Goal: Information Seeking & Learning: Learn about a topic

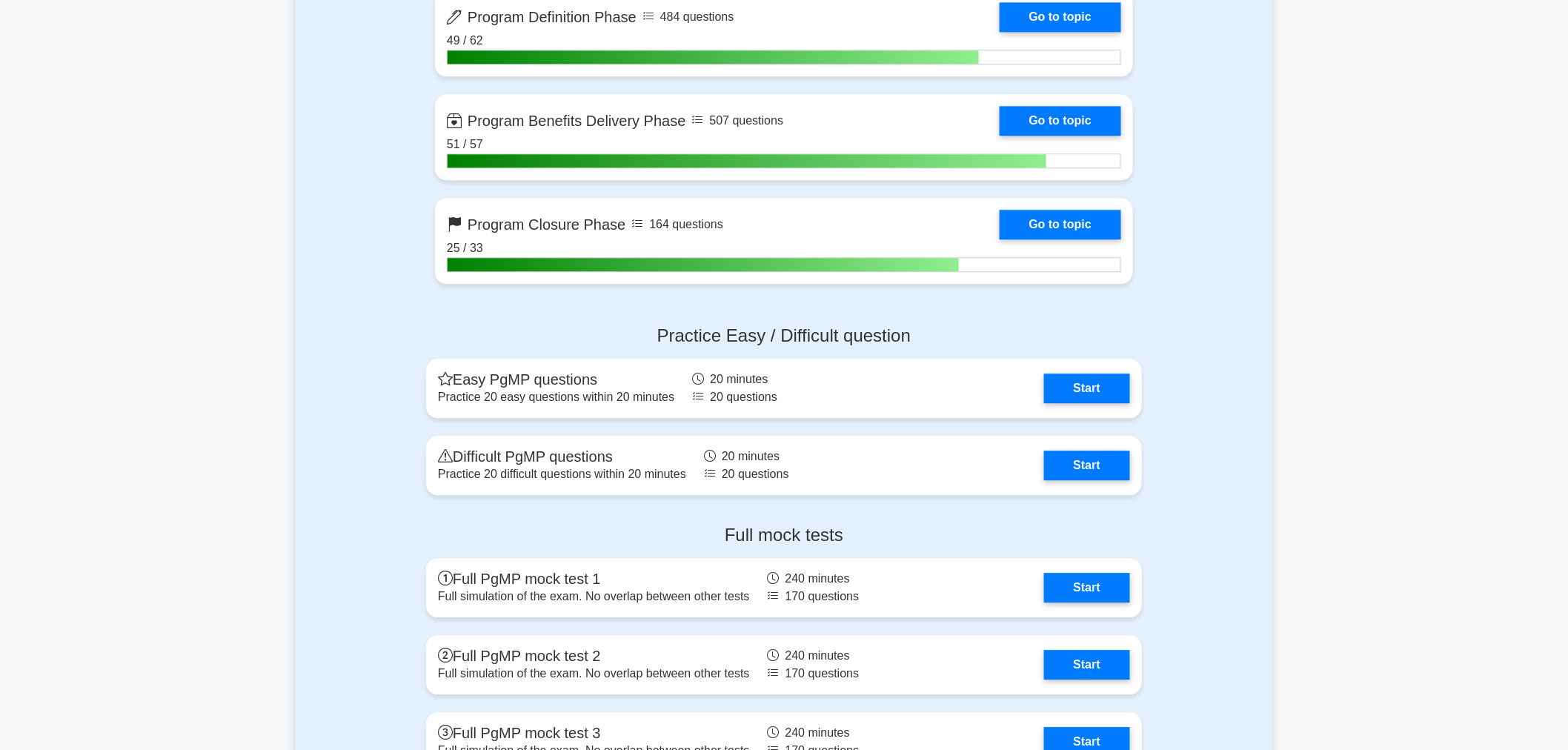
scroll to position [1700, 0]
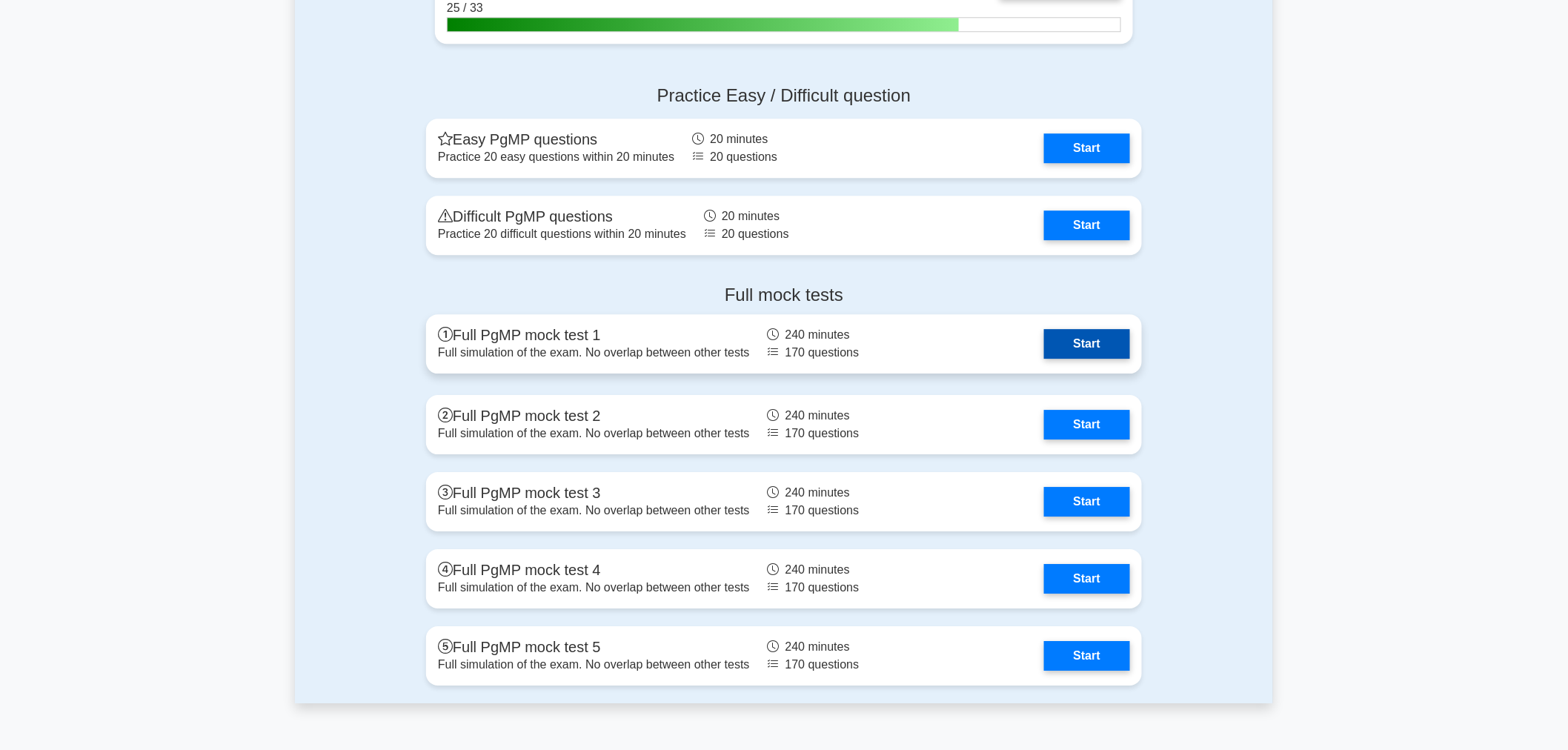
click at [1078, 349] on link "Start" at bounding box center [1087, 344] width 86 height 30
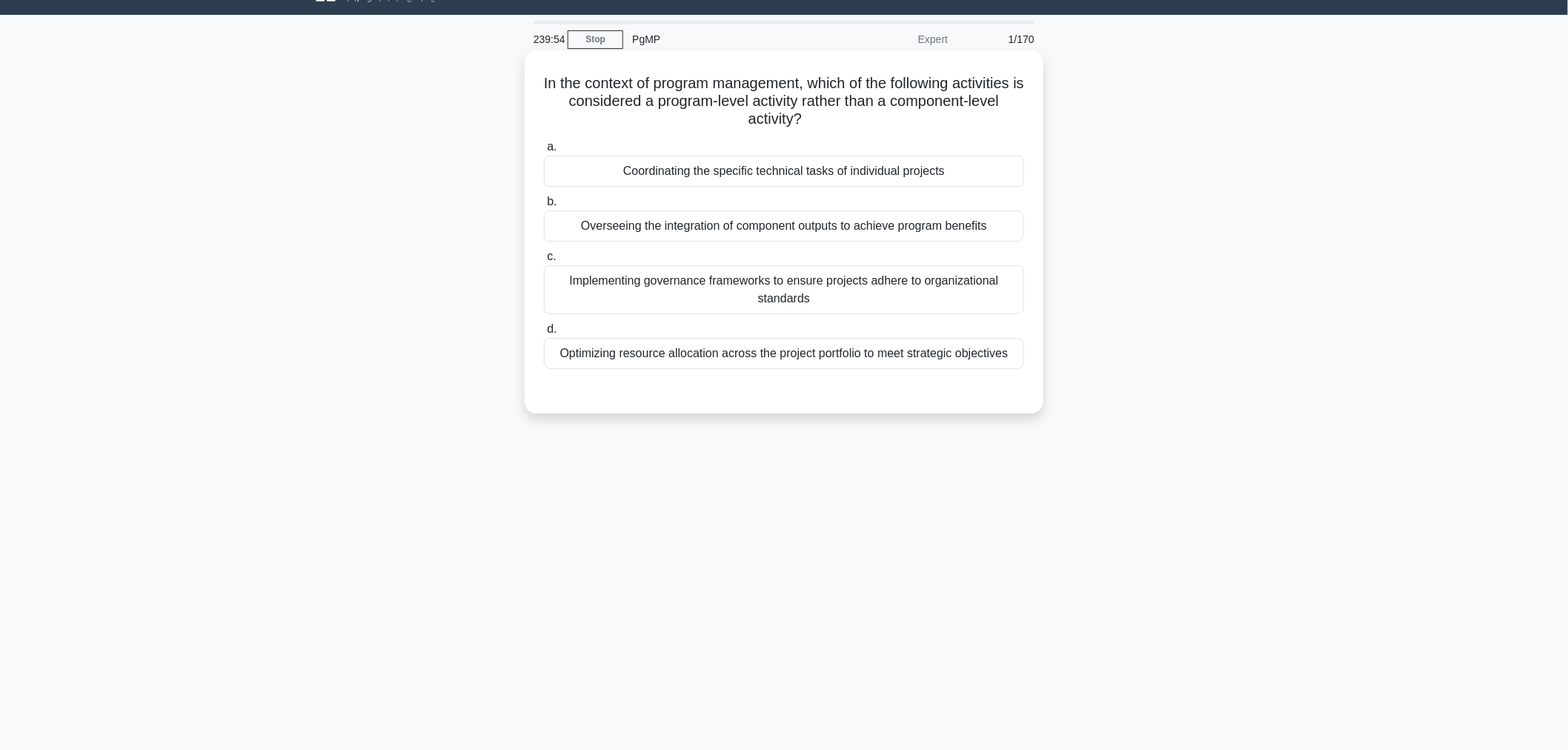
scroll to position [50, 0]
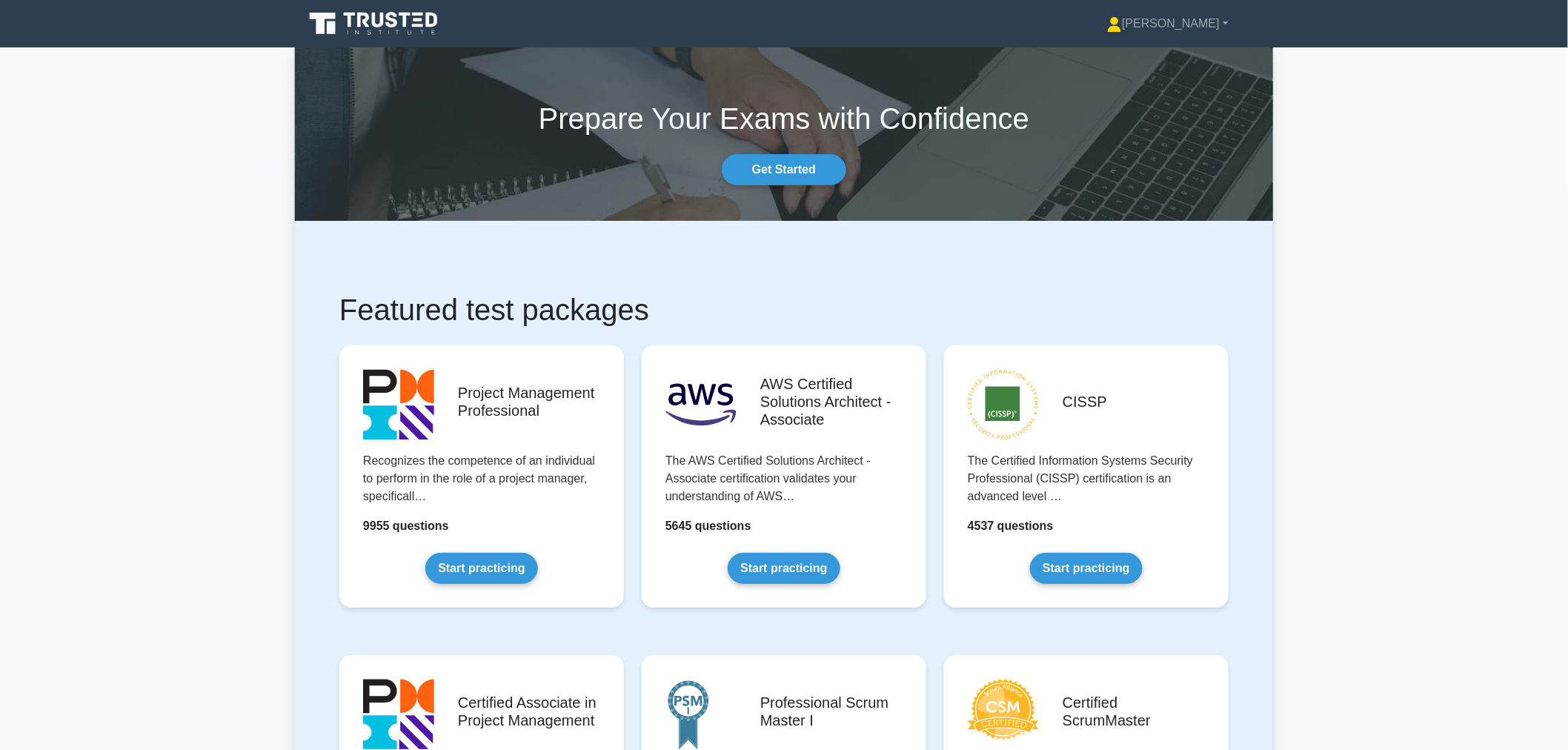
click at [1201, 31] on link "Huong" at bounding box center [1167, 24] width 193 height 30
click at [1169, 61] on link "Profile" at bounding box center [1130, 59] width 117 height 24
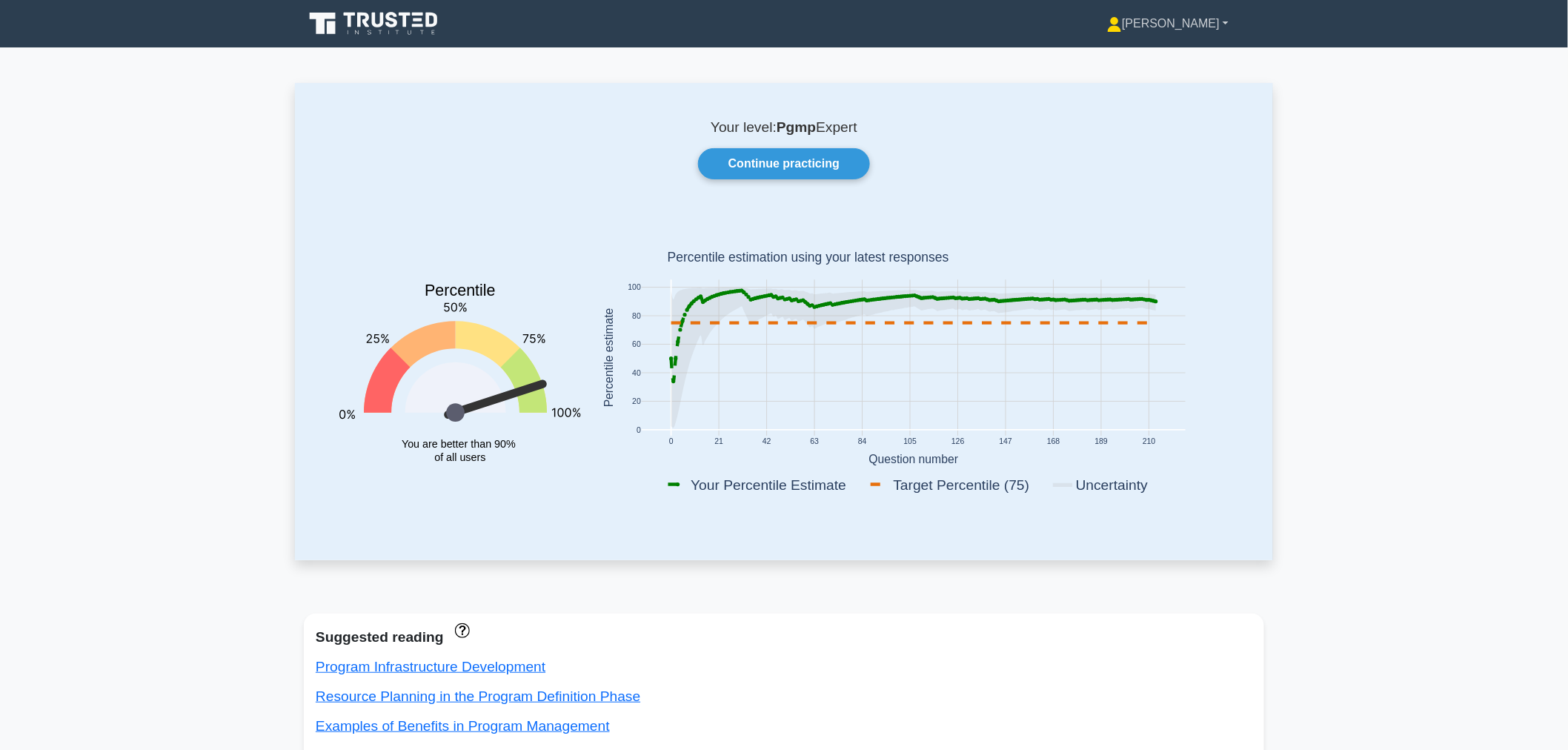
click at [1198, 24] on link "Huong" at bounding box center [1167, 24] width 193 height 30
click at [1181, 63] on link "Profile" at bounding box center [1130, 59] width 117 height 24
click at [1199, 27] on link "Huong" at bounding box center [1199, 24] width 130 height 30
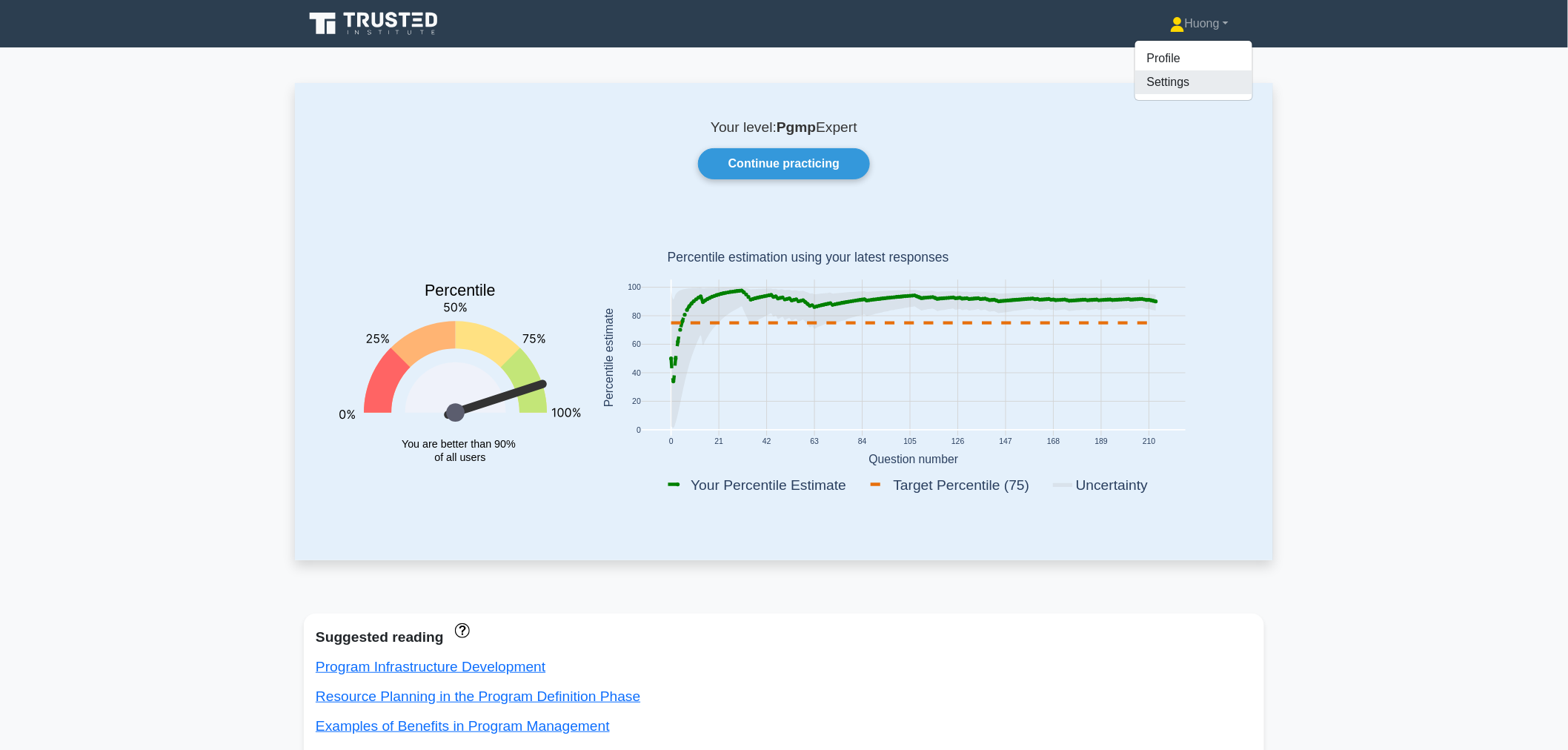
click at [1176, 87] on link "Settings" at bounding box center [1193, 83] width 117 height 24
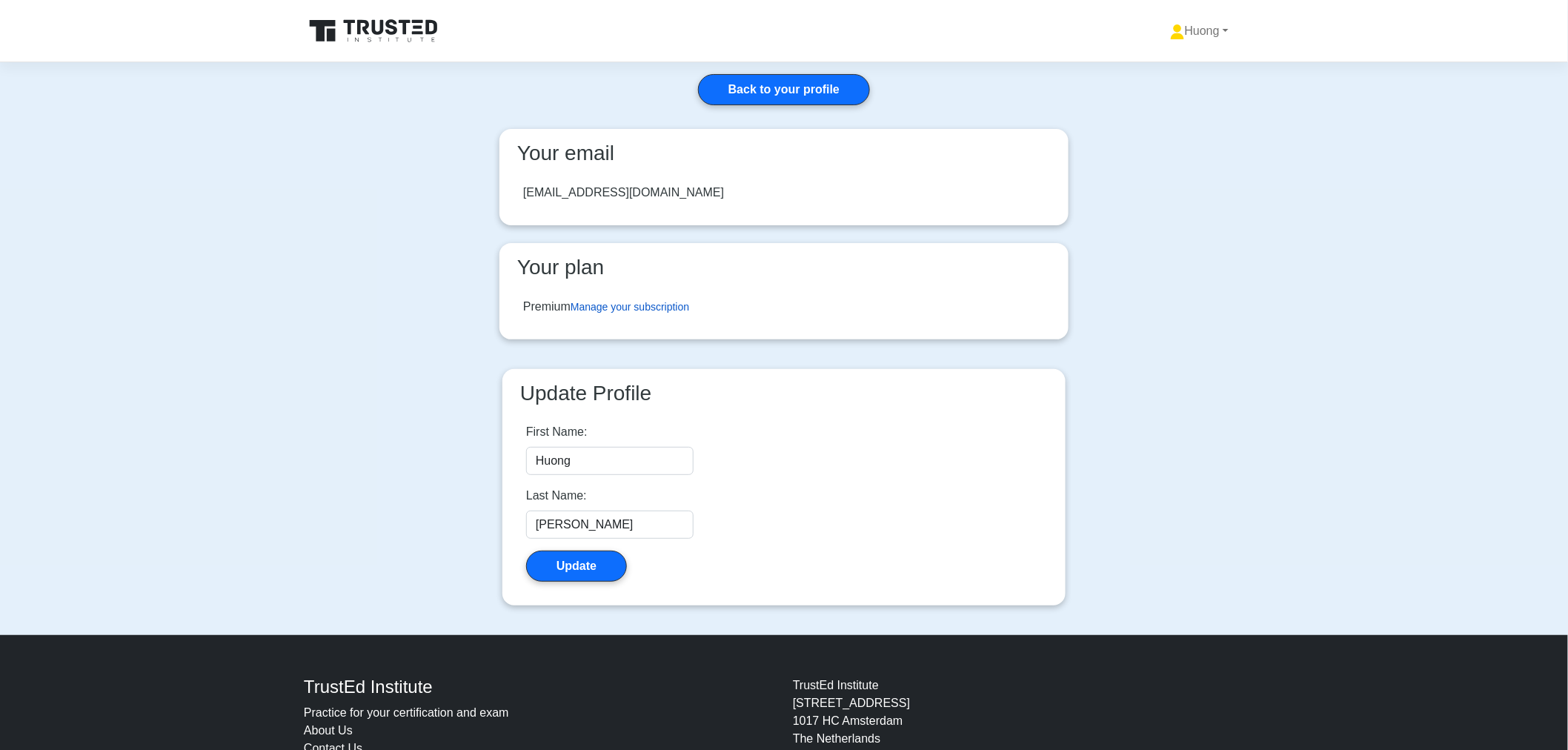
click at [639, 307] on link "Manage your subscription" at bounding box center [629, 307] width 119 height 12
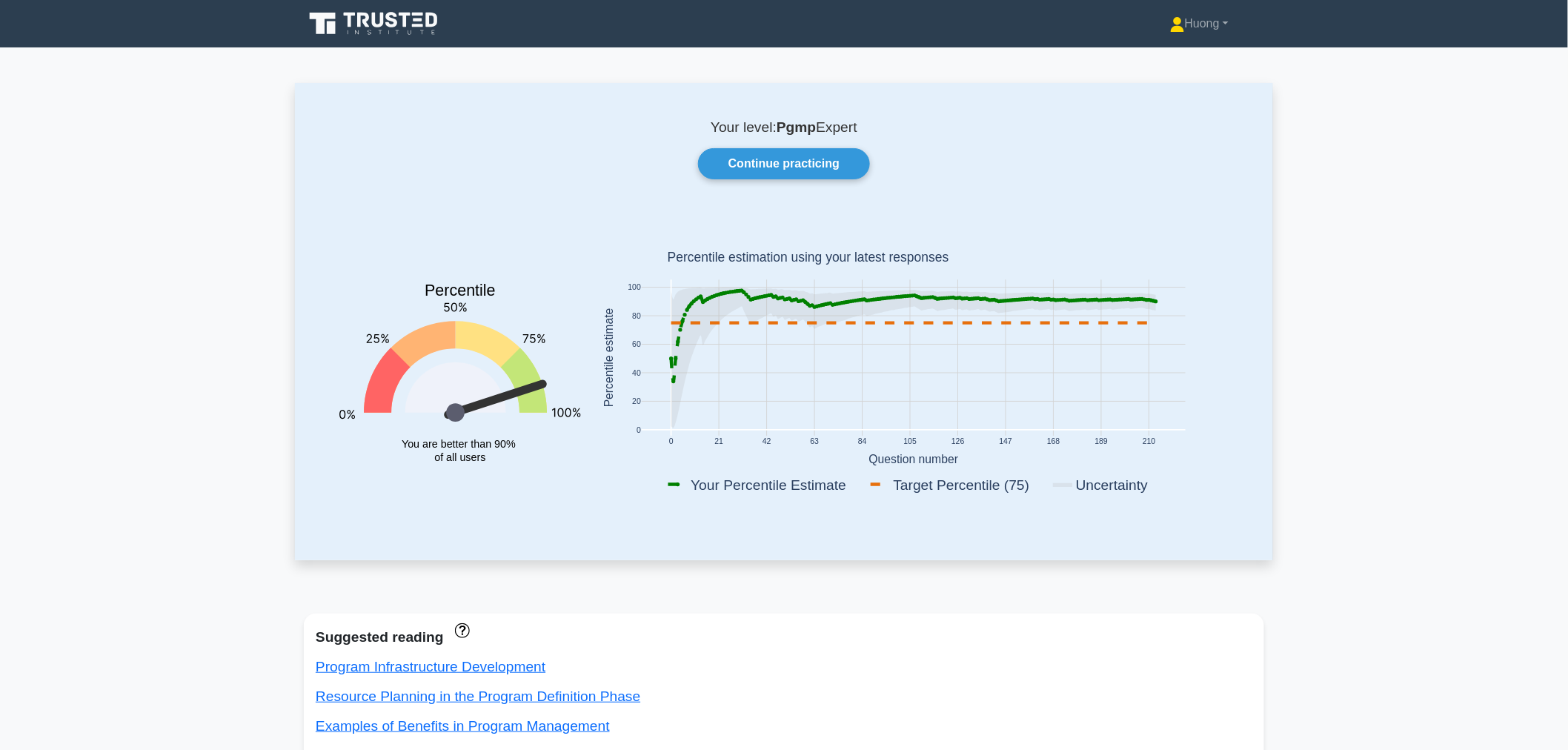
drag, startPoint x: 779, startPoint y: 126, endPoint x: 876, endPoint y: 117, distance: 97.4
click at [876, 117] on div "Your level: Pgmp Expert Continue practicing Percentile You are better than 90% …" at bounding box center [783, 322] width 978 height 477
click at [778, 161] on link "Continue practicing" at bounding box center [784, 164] width 172 height 31
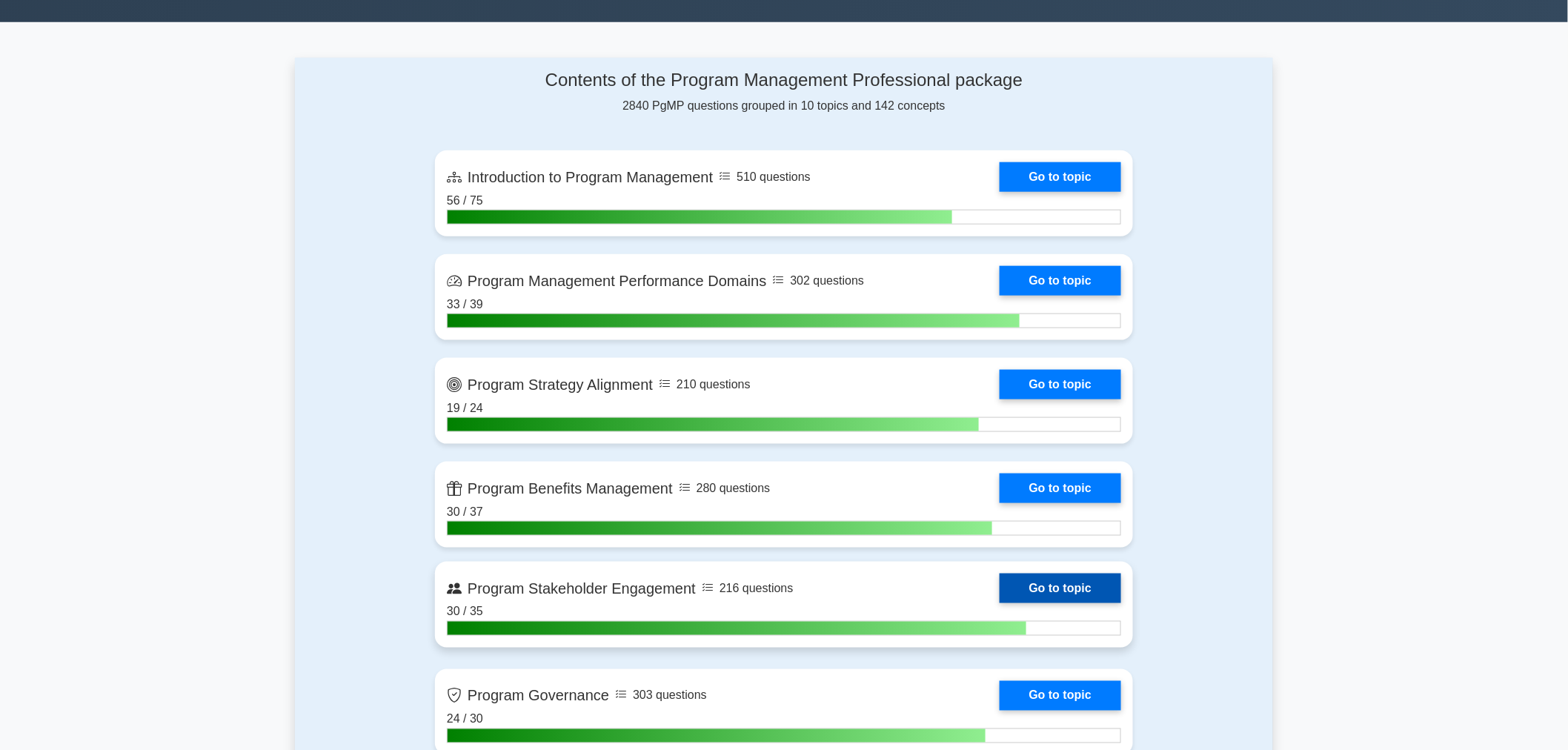
scroll to position [823, 0]
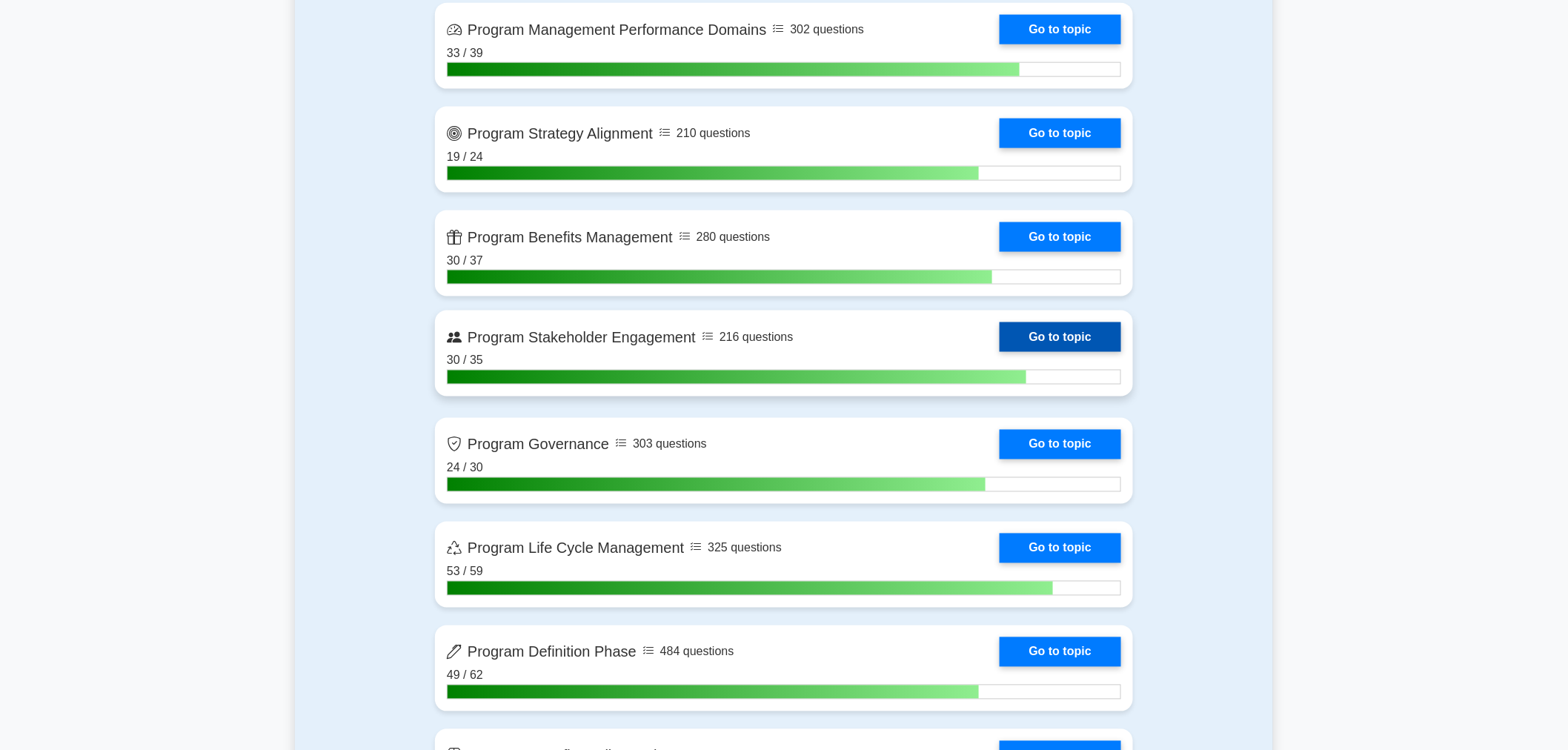
click at [1067, 332] on link "Go to topic" at bounding box center [1060, 337] width 121 height 30
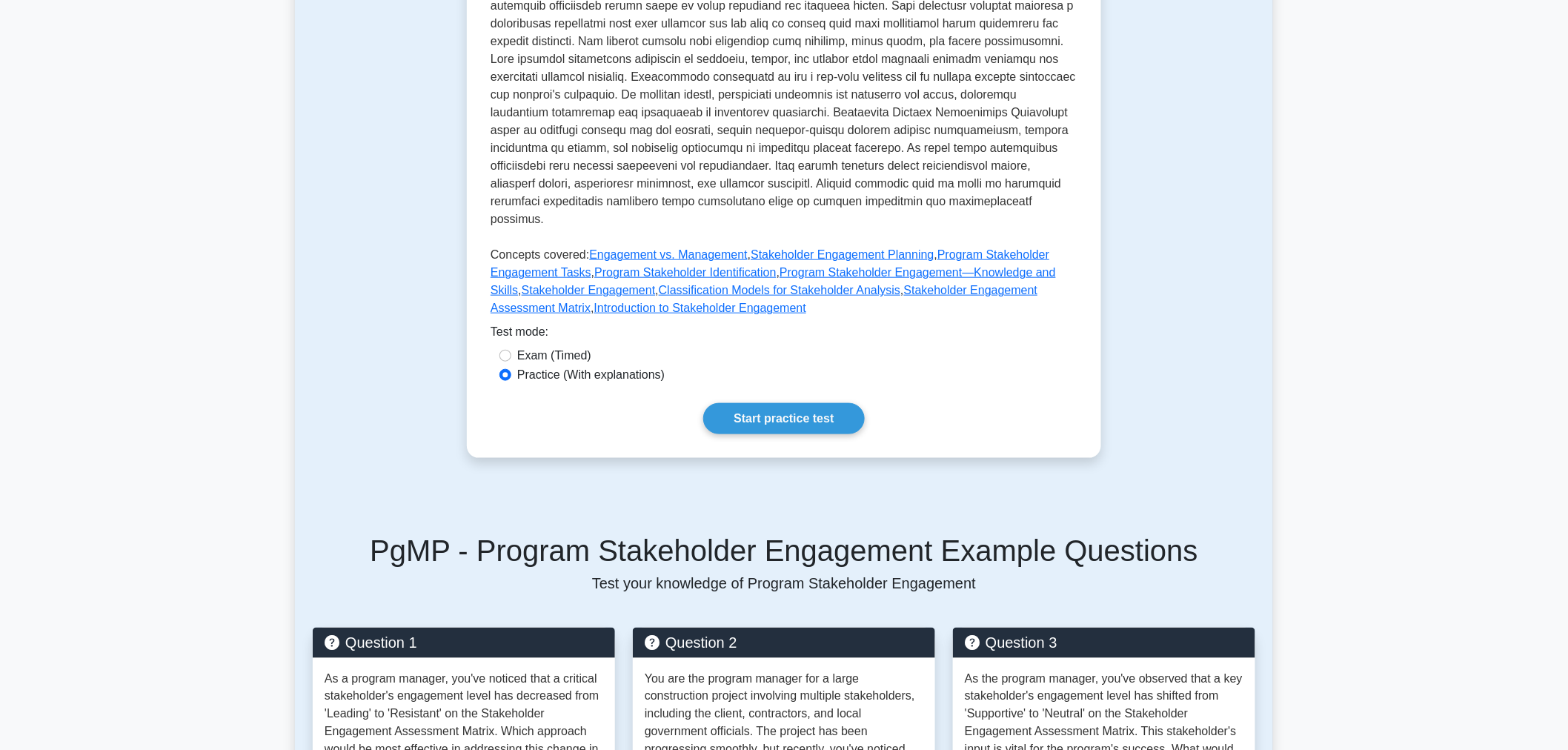
scroll to position [493, 0]
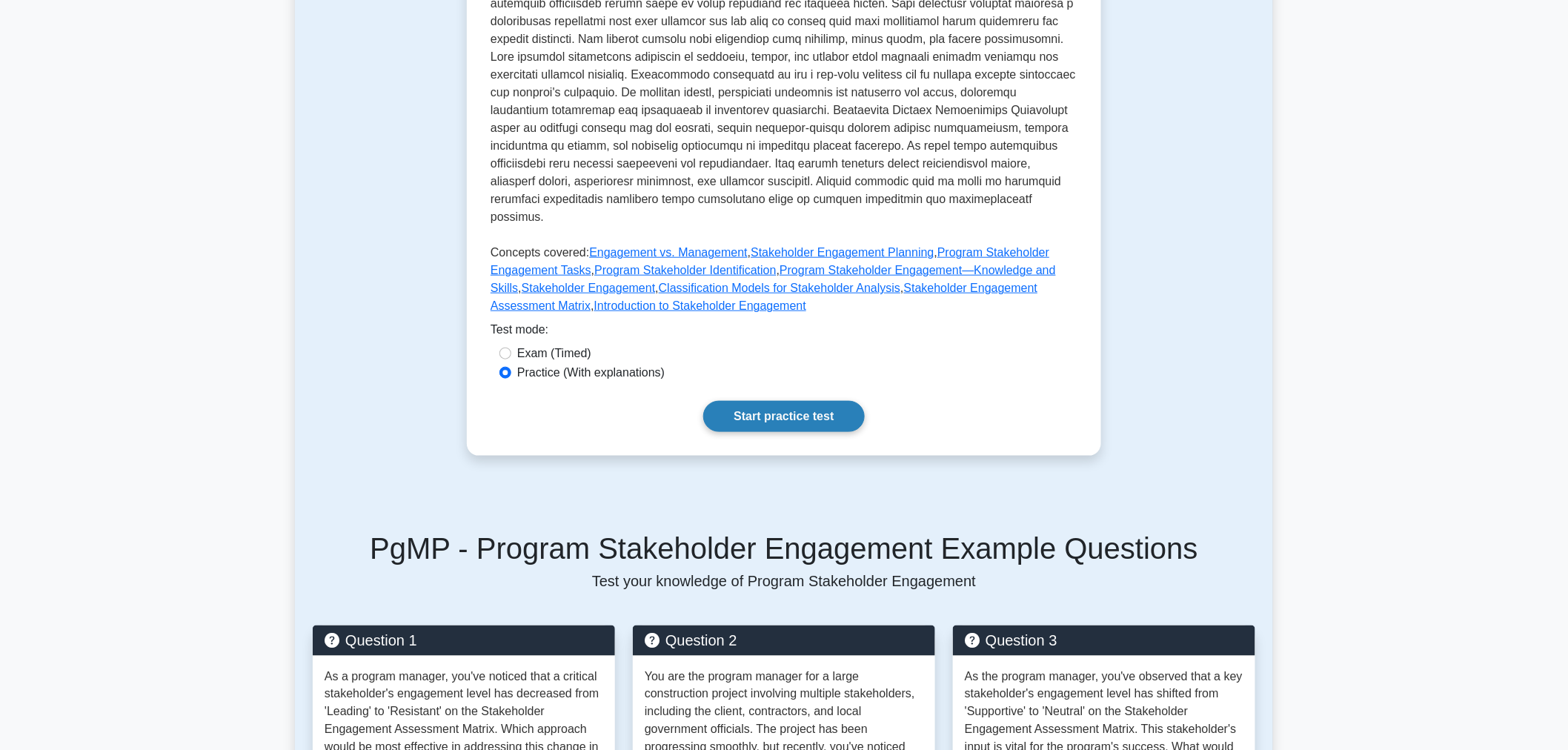
click at [812, 401] on link "Start practice test" at bounding box center [783, 416] width 160 height 31
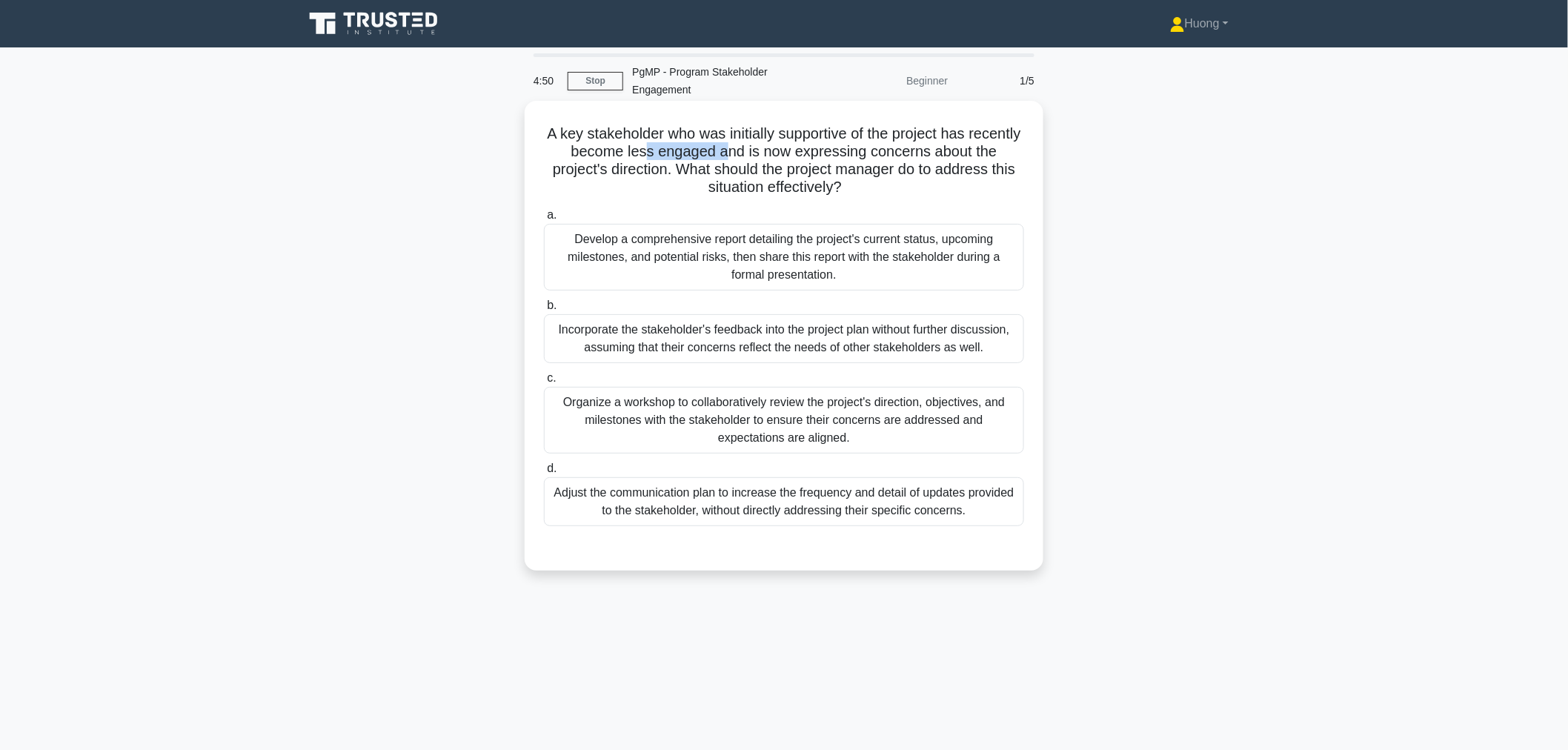
drag, startPoint x: 686, startPoint y: 152, endPoint x: 768, endPoint y: 152, distance: 82.0
click at [768, 152] on h5 "A key stakeholder who was initially supportive of the project has recently beco…" at bounding box center [783, 161] width 483 height 73
